Goal: Transaction & Acquisition: Purchase product/service

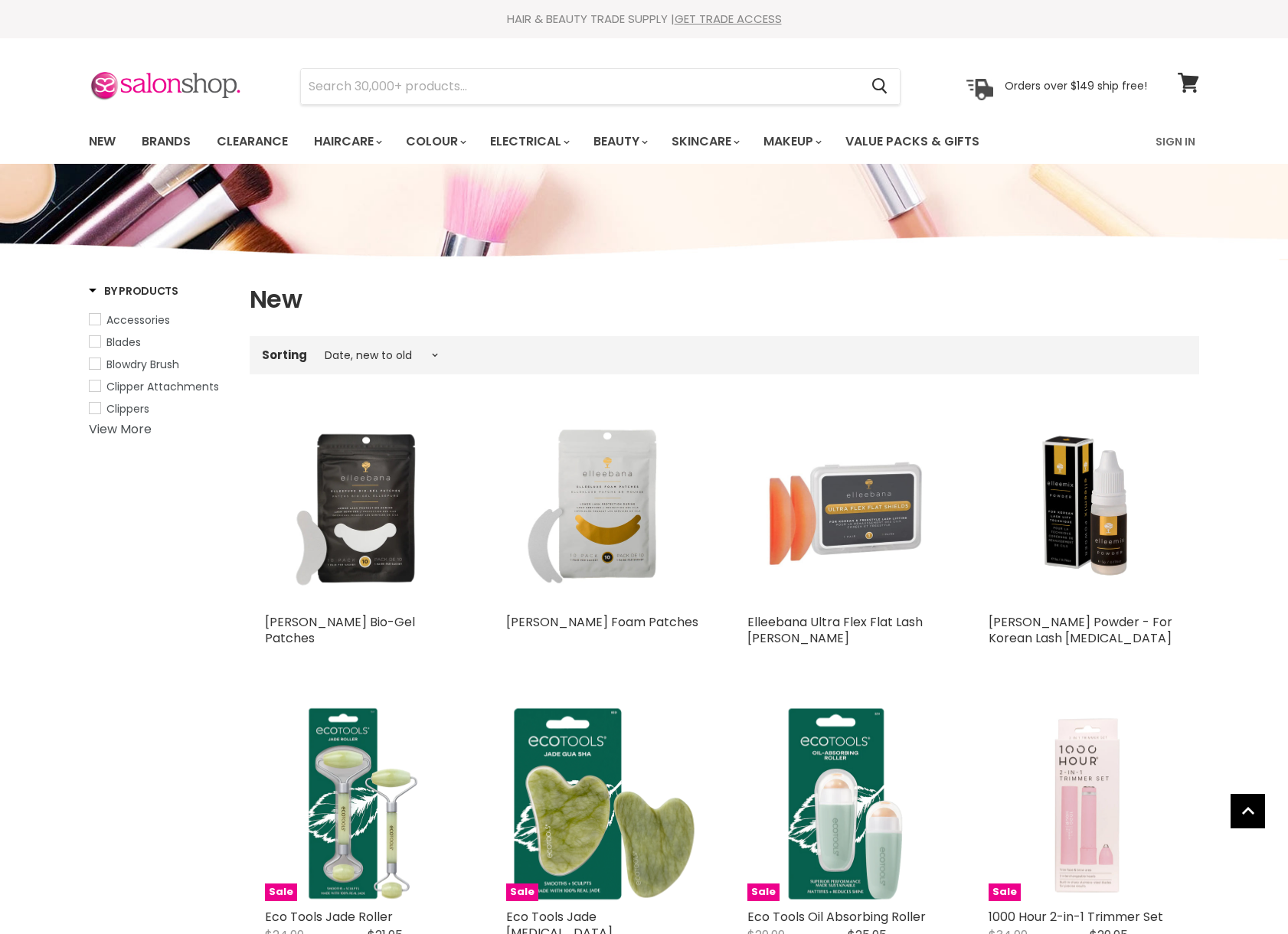
select select "created-descending"
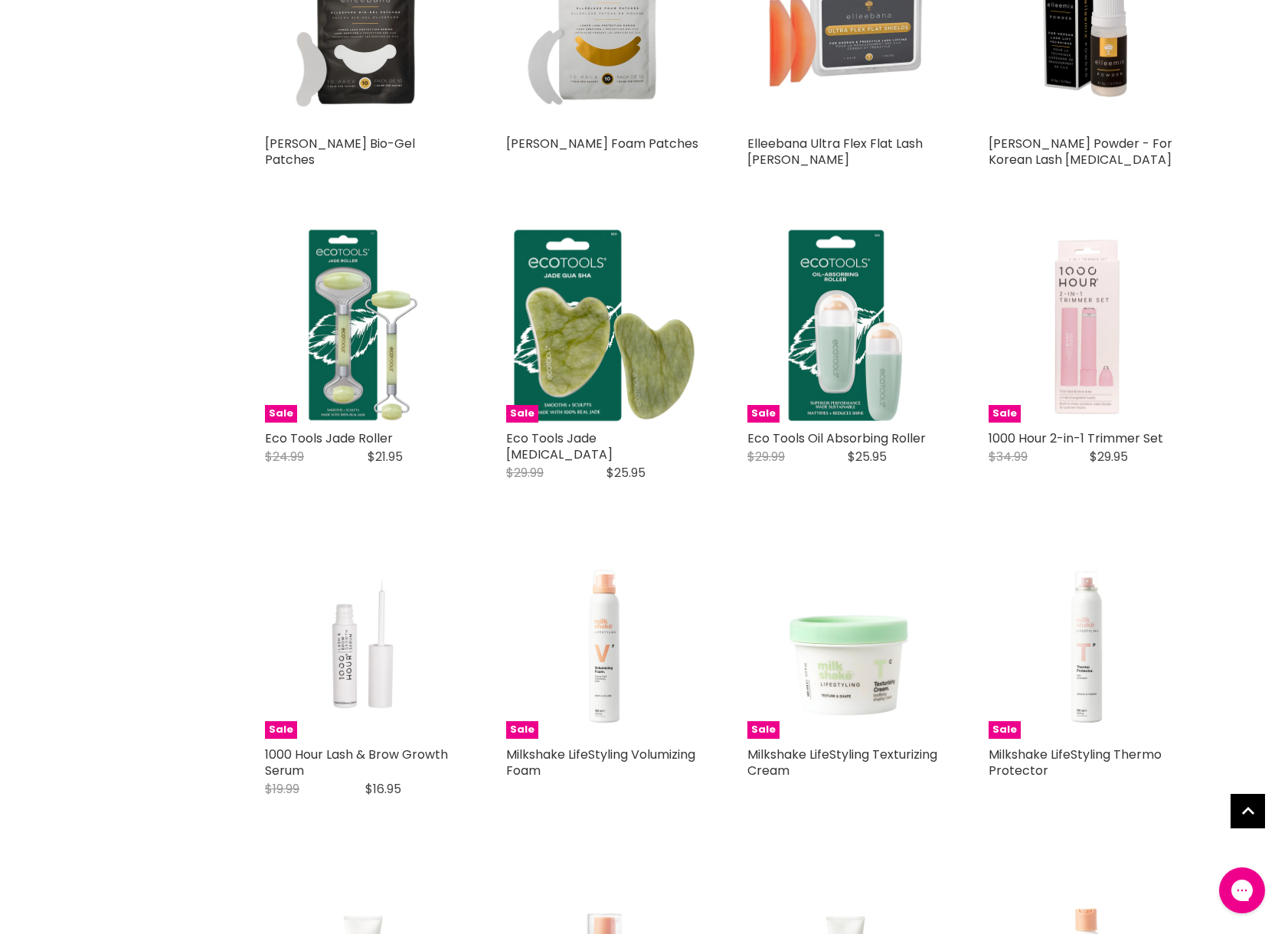
scroll to position [496, 0]
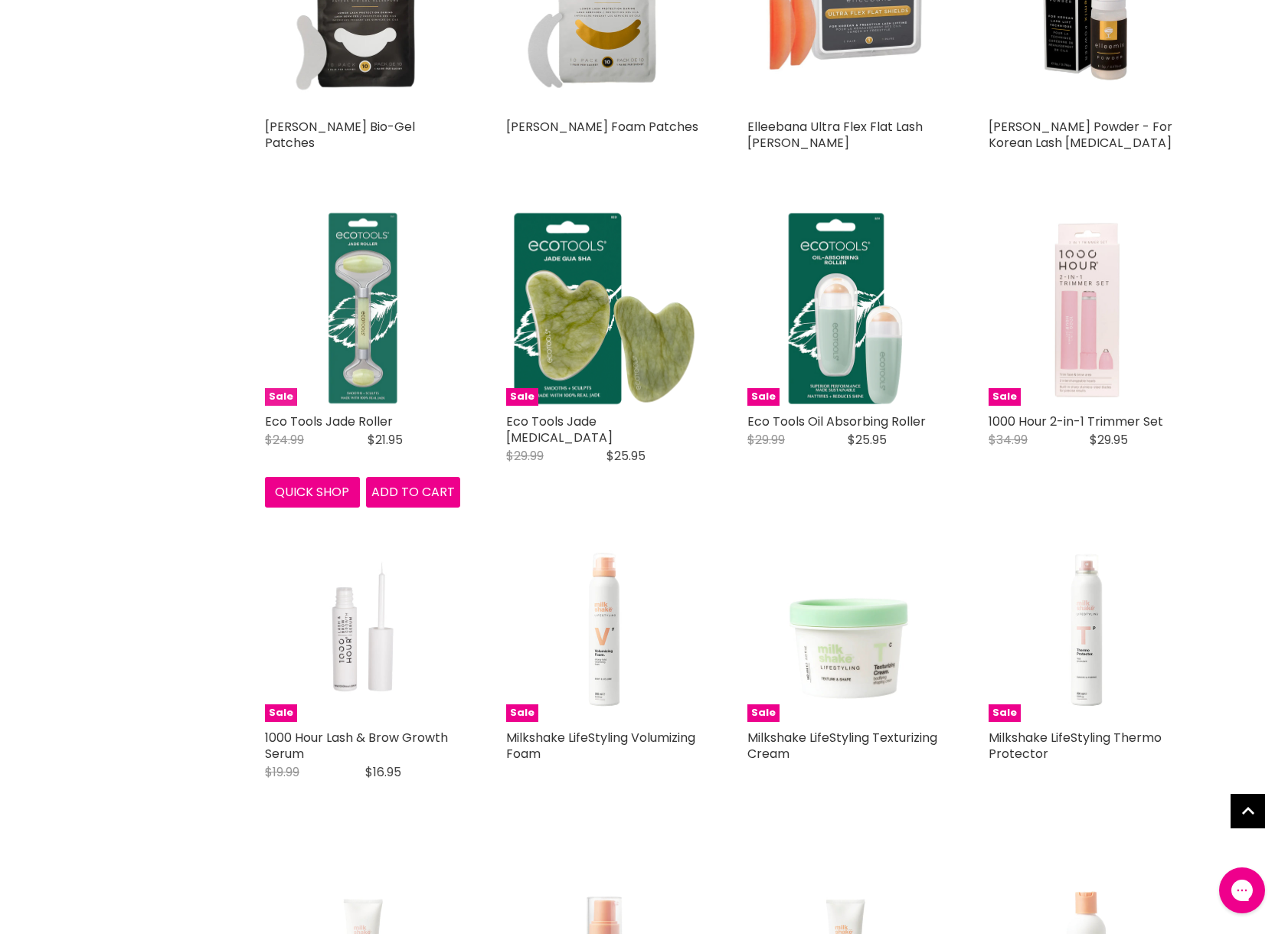
click at [321, 294] on img "Main content" at bounding box center [363, 309] width 195 height 196
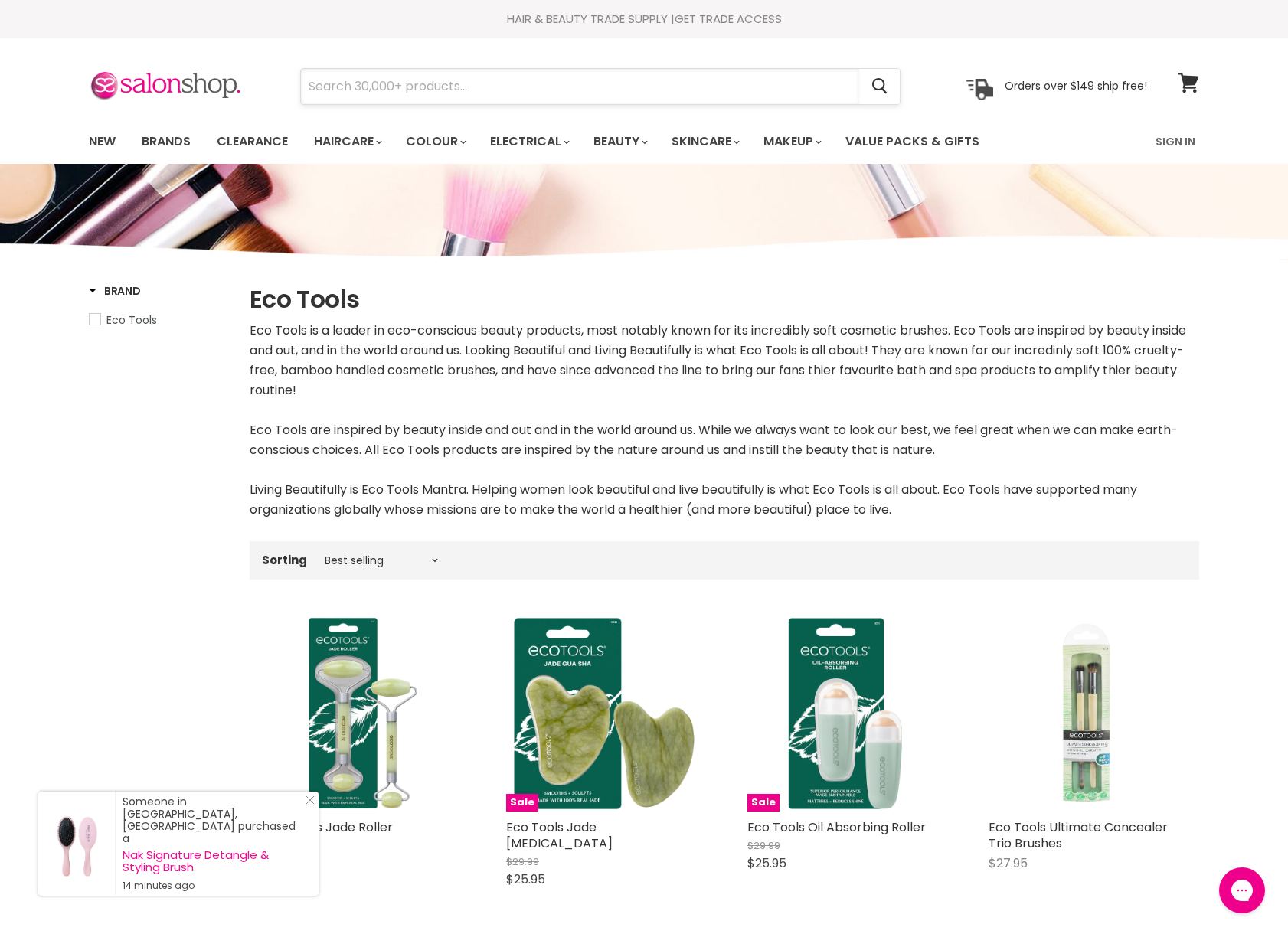
click at [359, 78] on input "Search" at bounding box center [580, 86] width 558 height 35
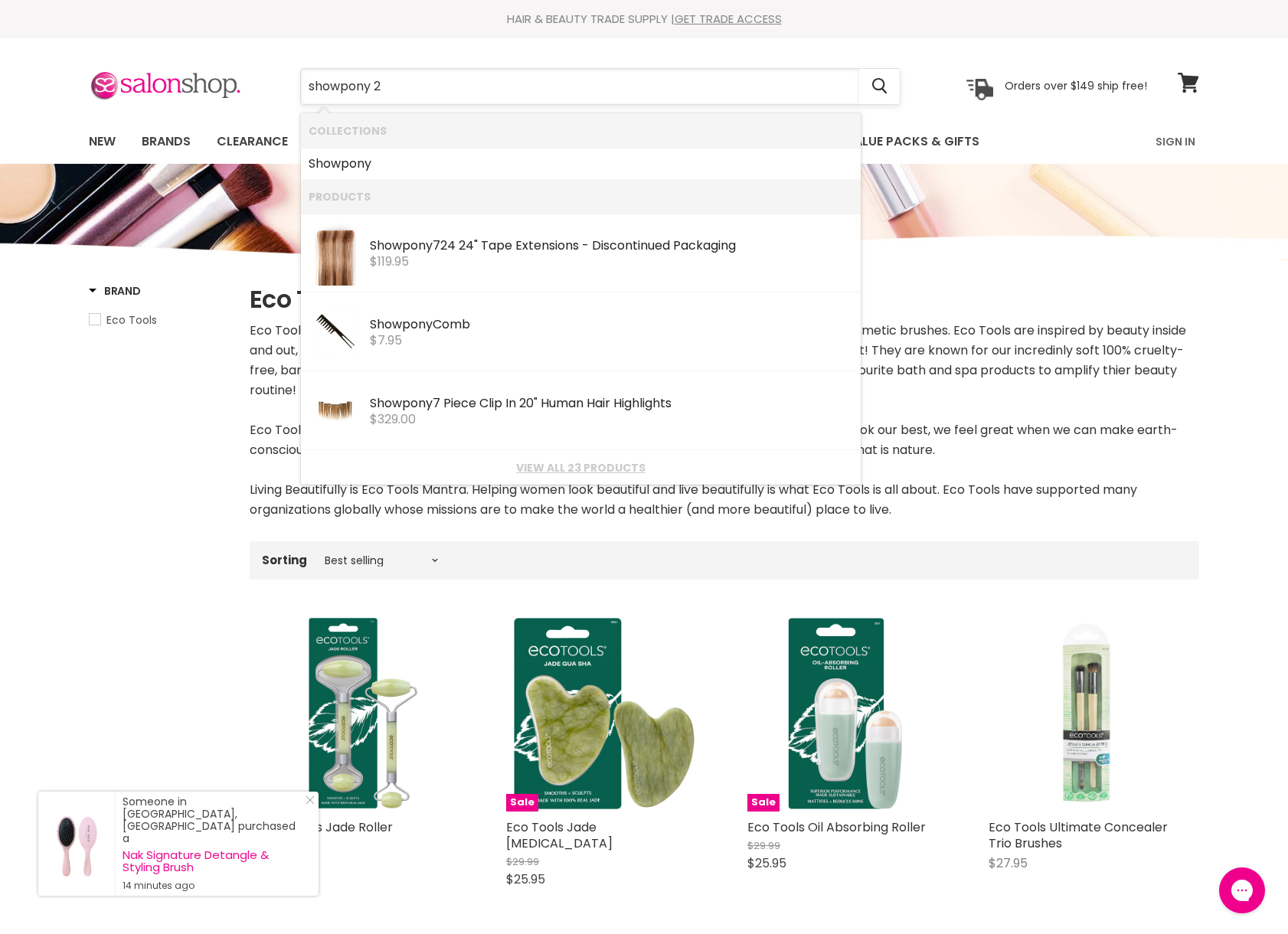
type input "showpony 20"
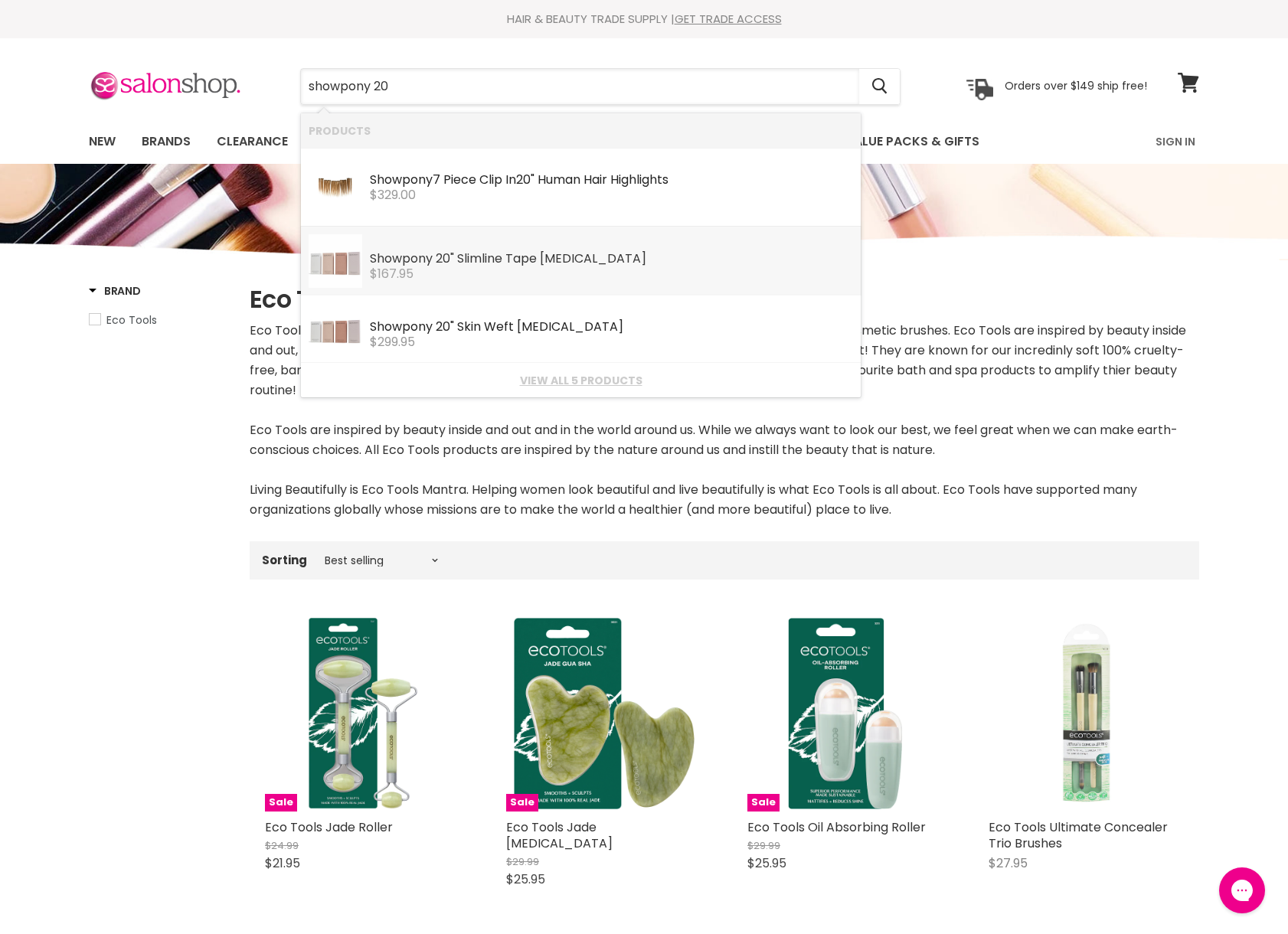
click at [492, 260] on div "Showpony 20 " Slimline Tape Hair Extensions" at bounding box center [611, 259] width 483 height 16
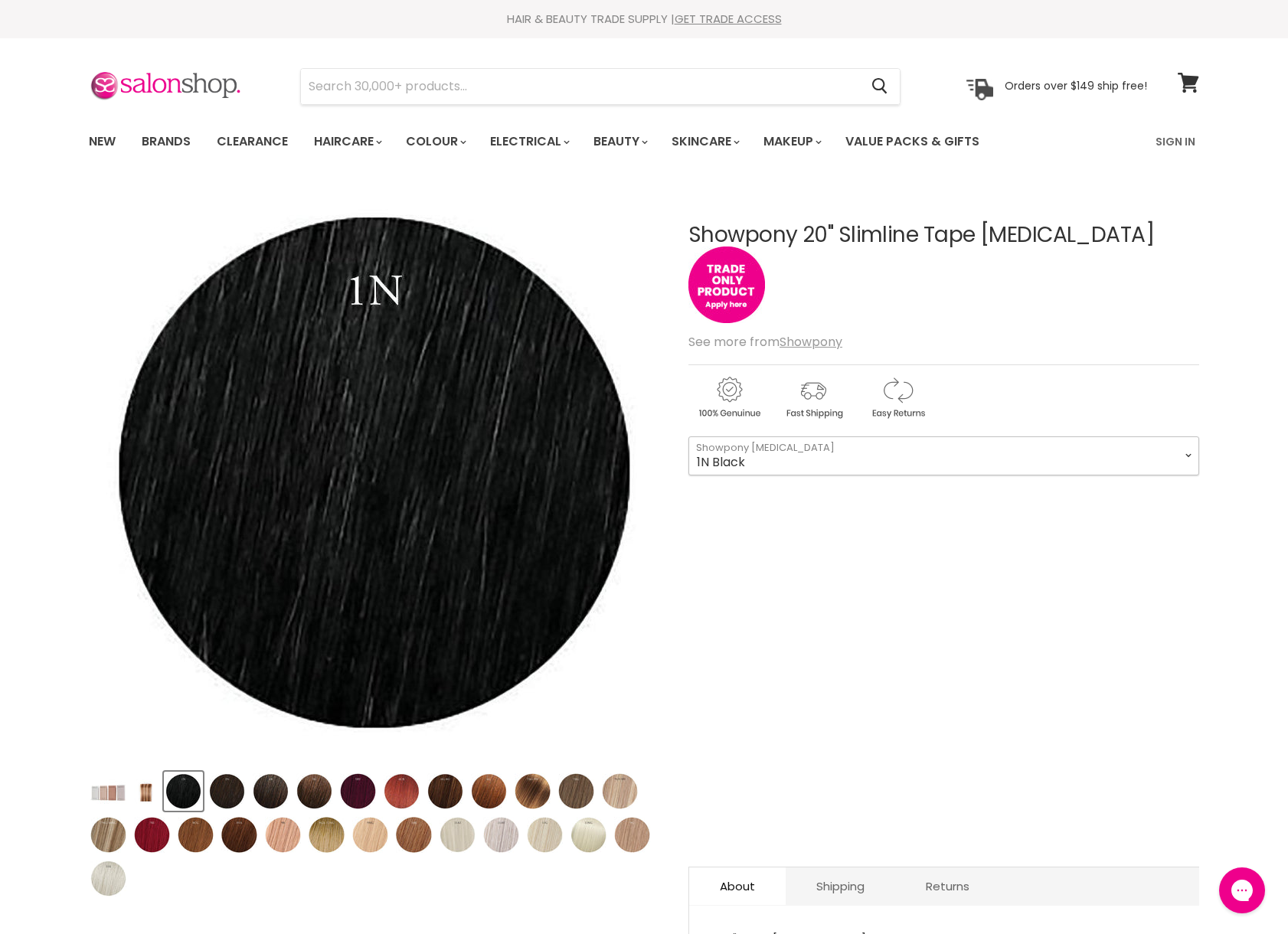
click at [853, 458] on select "1N Black 3N Black Brown 4N Midnight Brown 5G Brown 5RV Red [PERSON_NAME] 6G Che…" at bounding box center [944, 456] width 511 height 39
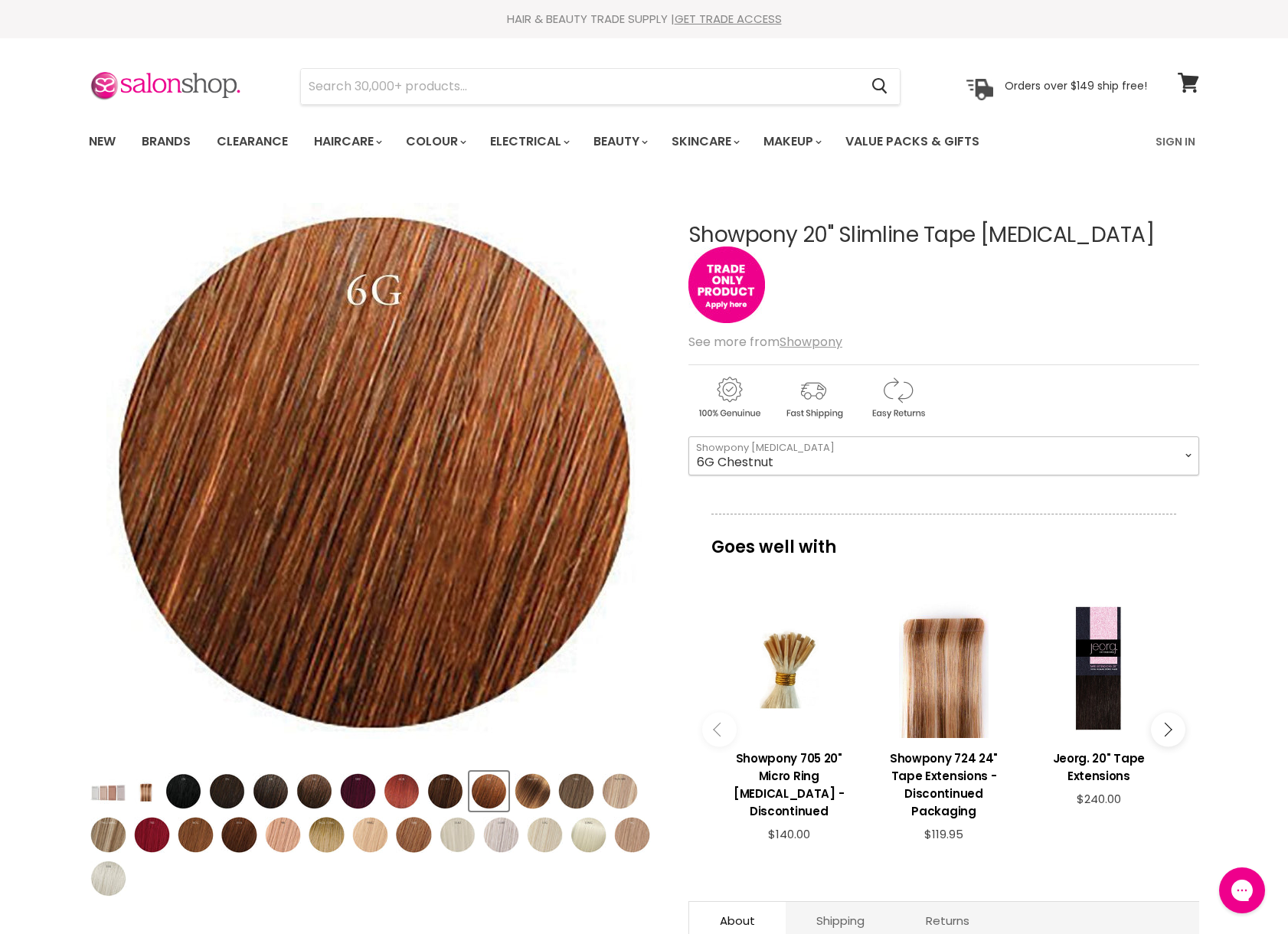
click at [807, 455] on select "1N Black 3N Black Brown 4N Midnight Brown 5G Brown 5RV Red [PERSON_NAME] 6G Che…" at bounding box center [944, 456] width 511 height 39
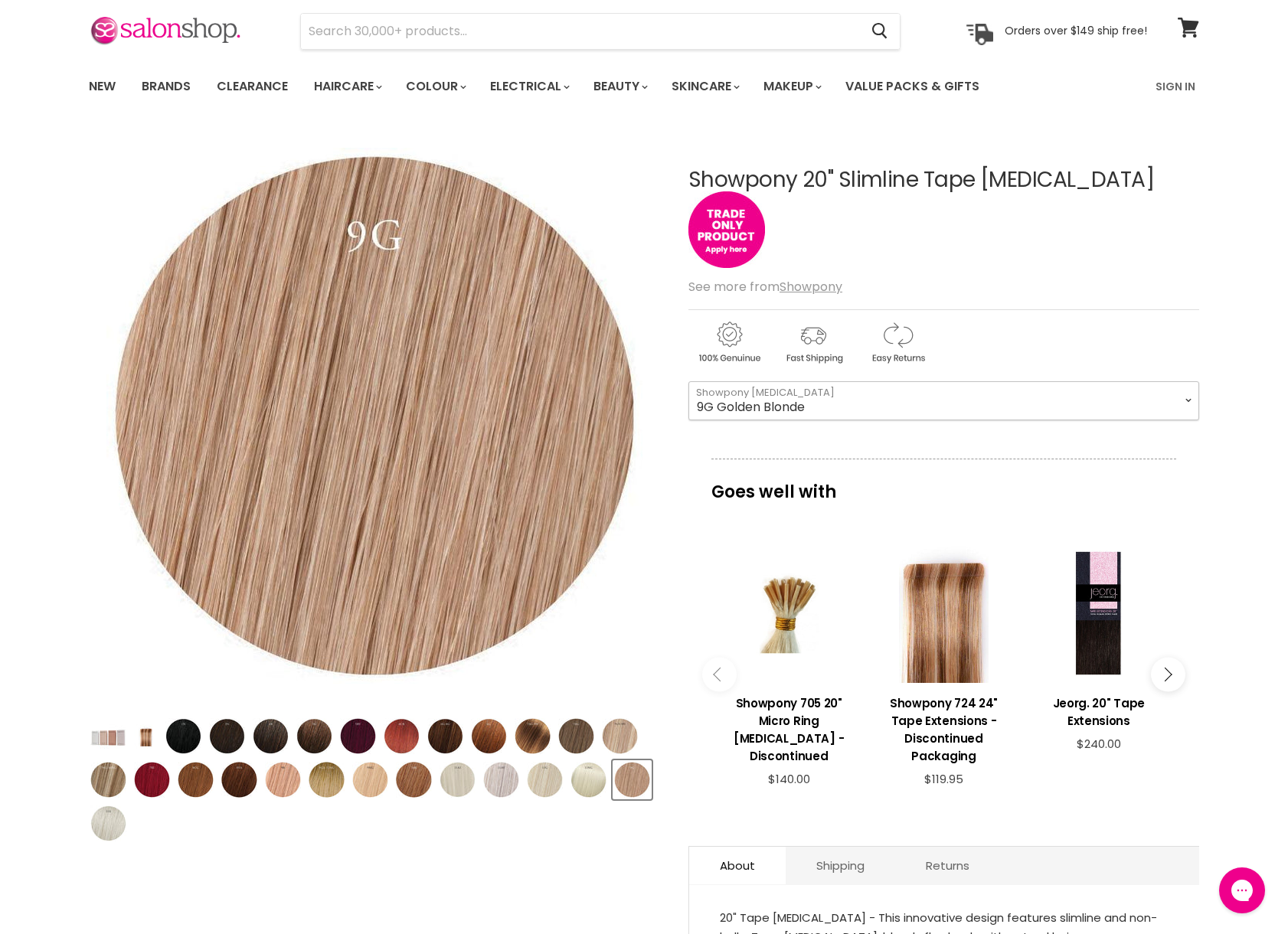
scroll to position [78, 0]
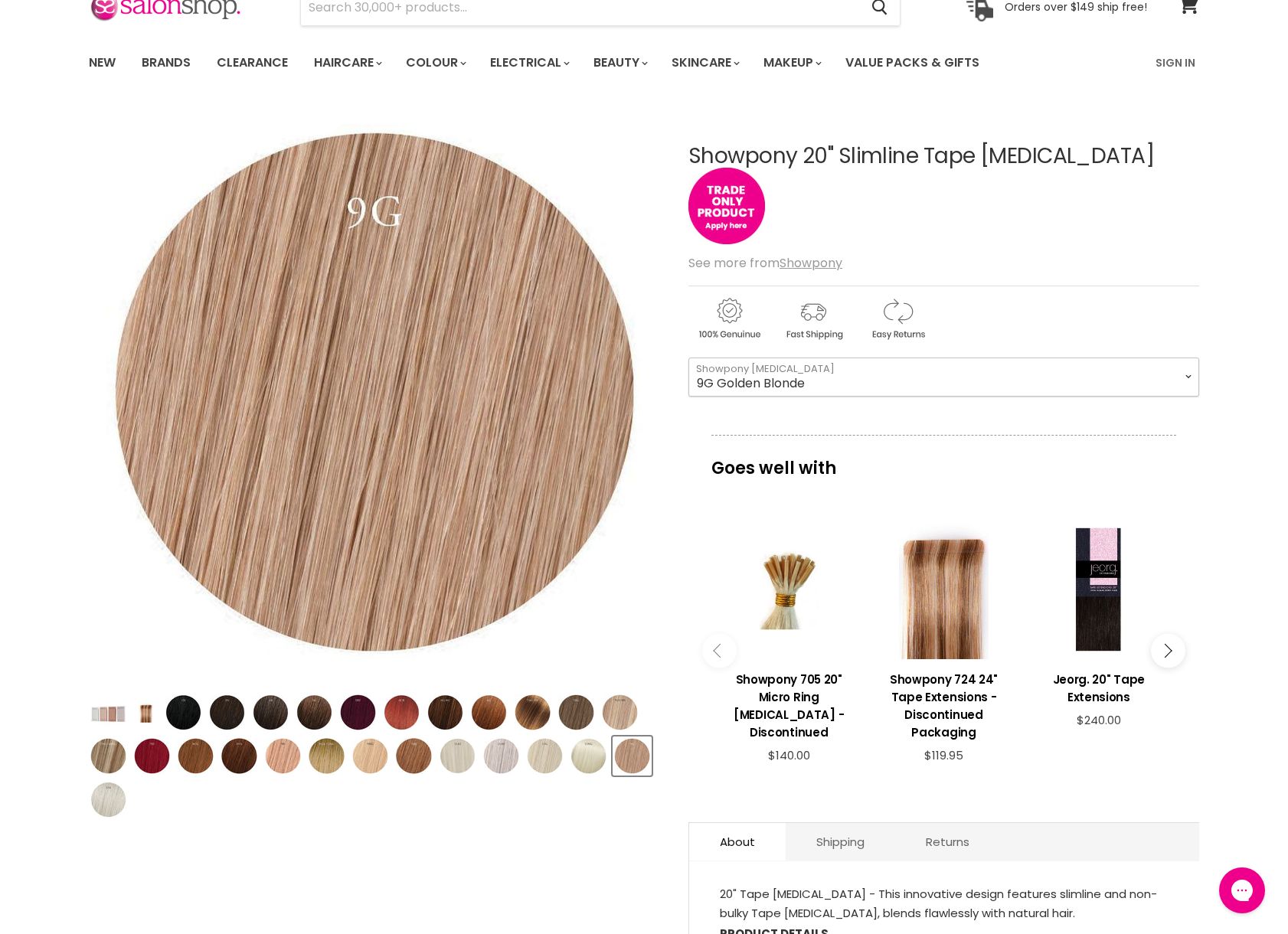
click at [861, 372] on select "1N Black 3N Black Brown 4N Midnight Brown 5G Brown 5RV Red [PERSON_NAME] 6G Che…" at bounding box center [944, 377] width 511 height 39
select select "11AV Grey"
